Goal: Task Accomplishment & Management: Manage account settings

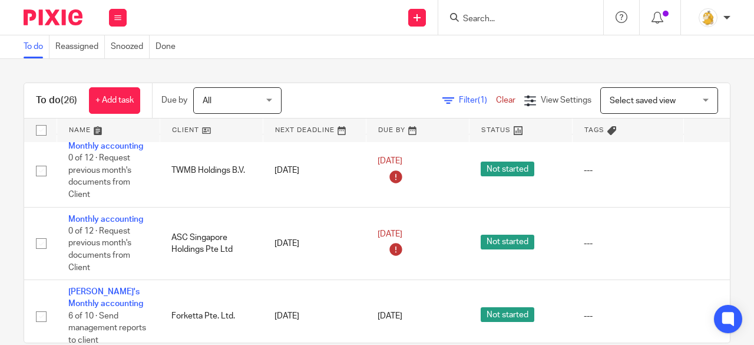
scroll to position [530, 0]
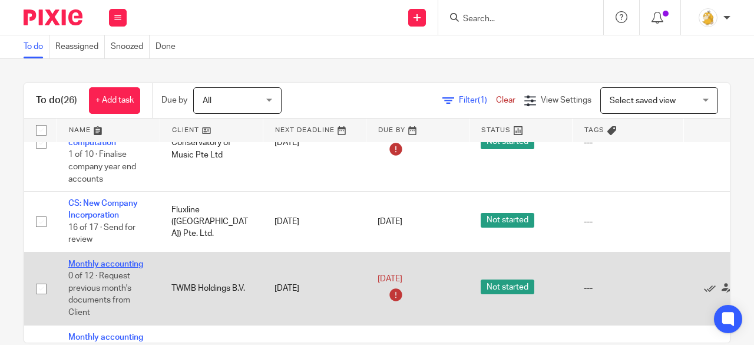
click at [121, 263] on link "Monthly accounting" at bounding box center [105, 264] width 75 height 8
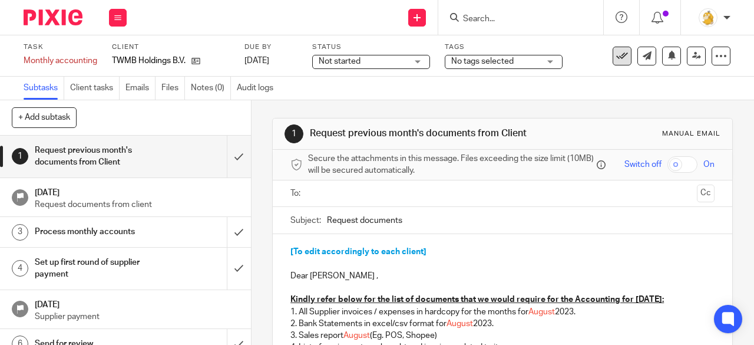
click at [616, 57] on icon at bounding box center [622, 56] width 12 height 12
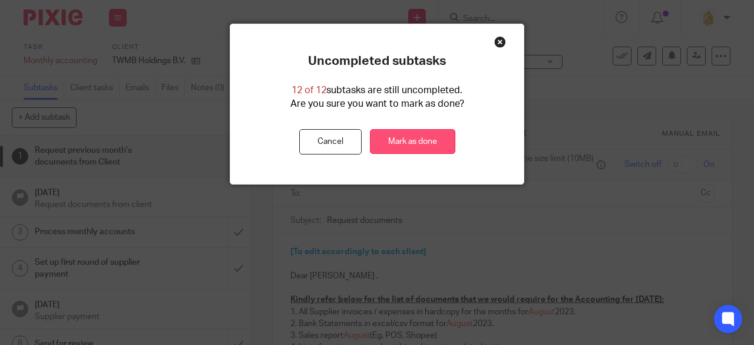
click at [394, 144] on link "Mark as done" at bounding box center [412, 141] width 85 height 25
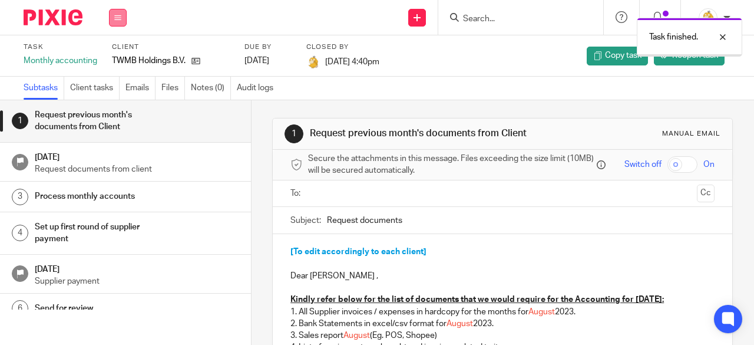
click at [119, 15] on icon at bounding box center [117, 17] width 7 height 7
click at [113, 52] on link "Work" at bounding box center [112, 55] width 21 height 8
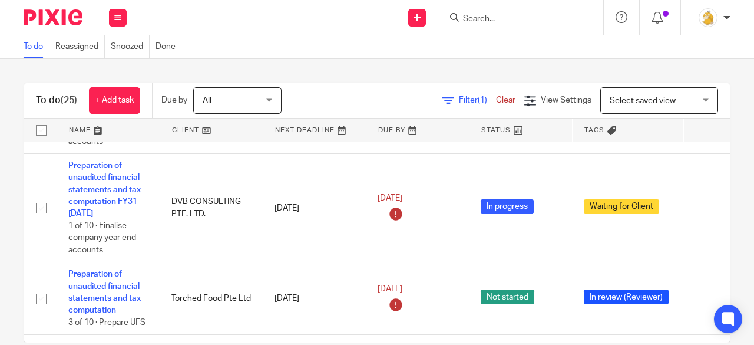
scroll to position [177, 0]
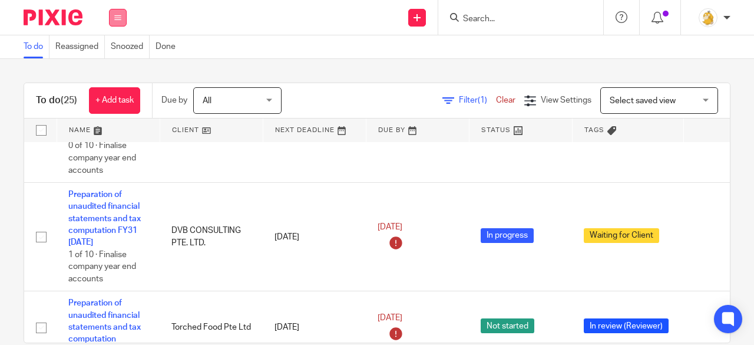
click at [120, 19] on icon at bounding box center [117, 17] width 7 height 7
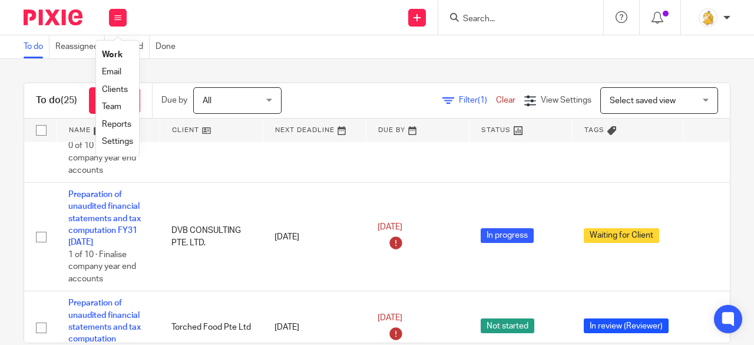
click at [120, 88] on link "Clients" at bounding box center [115, 89] width 26 height 8
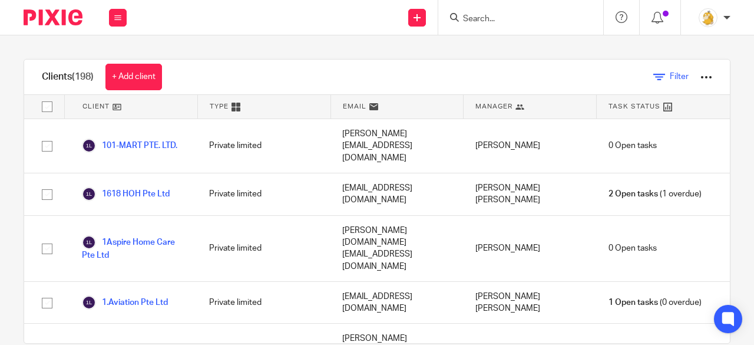
click at [653, 79] on icon at bounding box center [659, 77] width 12 height 12
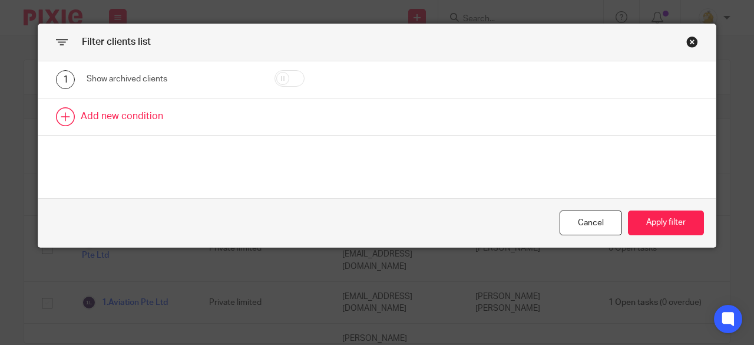
click at [136, 112] on link at bounding box center [377, 116] width 678 height 37
click at [242, 118] on div "Field" at bounding box center [174, 120] width 174 height 27
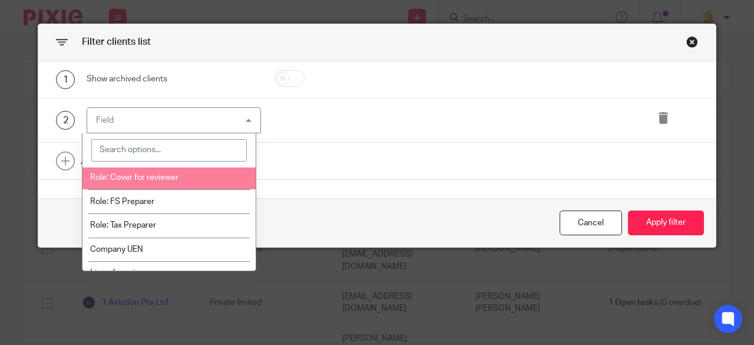
scroll to position [236, 0]
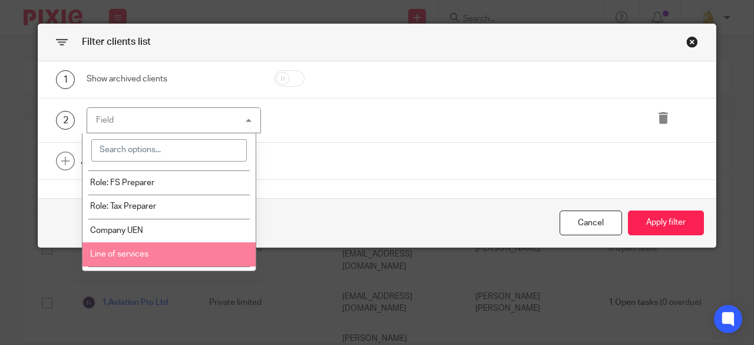
click at [156, 245] on li "Line of services" at bounding box center [168, 254] width 173 height 24
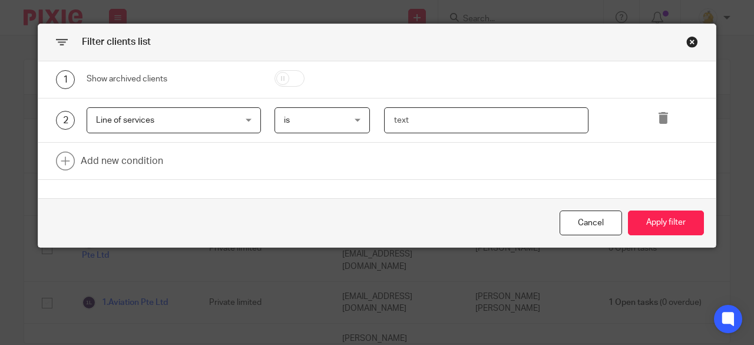
click at [411, 124] on input "text" at bounding box center [486, 120] width 205 height 27
type input "CS"
click at [639, 218] on button "Apply filter" at bounding box center [666, 222] width 76 height 25
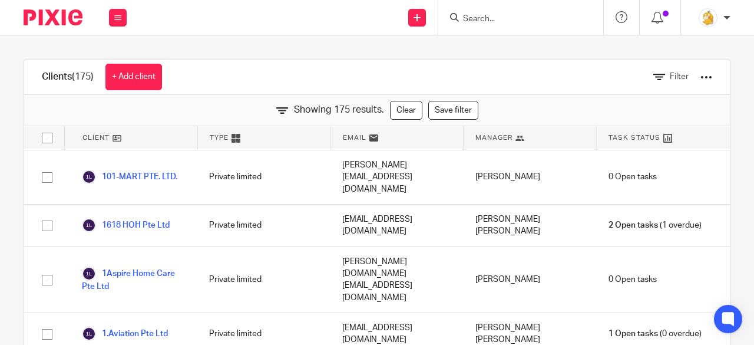
click at [701, 80] on div at bounding box center [707, 77] width 12 height 12
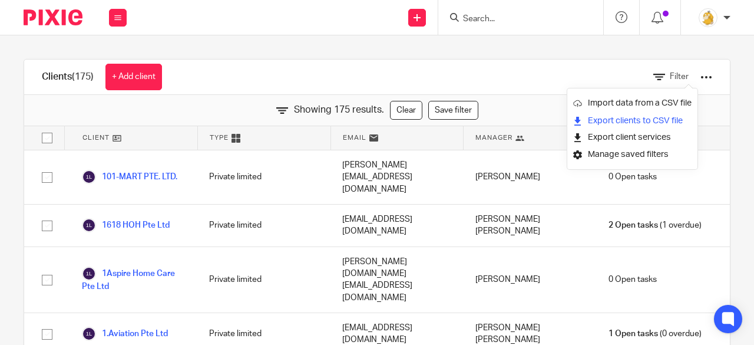
click at [650, 120] on link "Export clients to CSV file" at bounding box center [632, 121] width 118 height 18
click at [643, 120] on link "Export clients to CSV file" at bounding box center [632, 121] width 118 height 18
